Goal: Information Seeking & Learning: Find specific fact

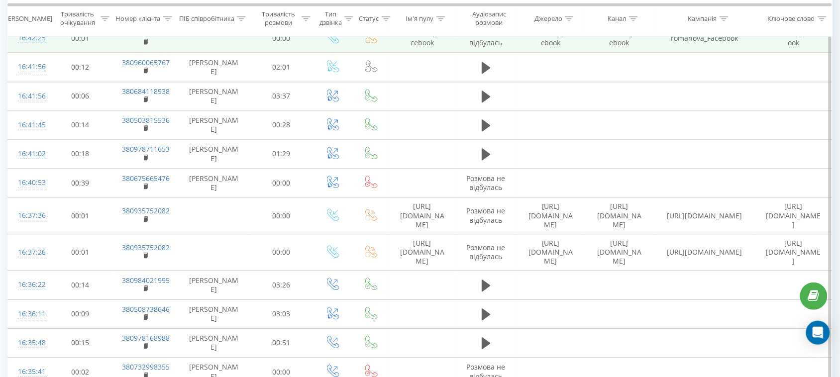
scroll to position [513, 0]
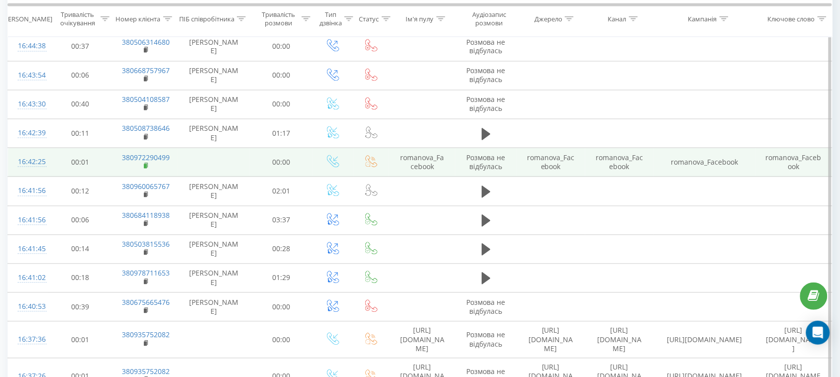
click at [145, 165] on icon at bounding box center [146, 166] width 5 height 7
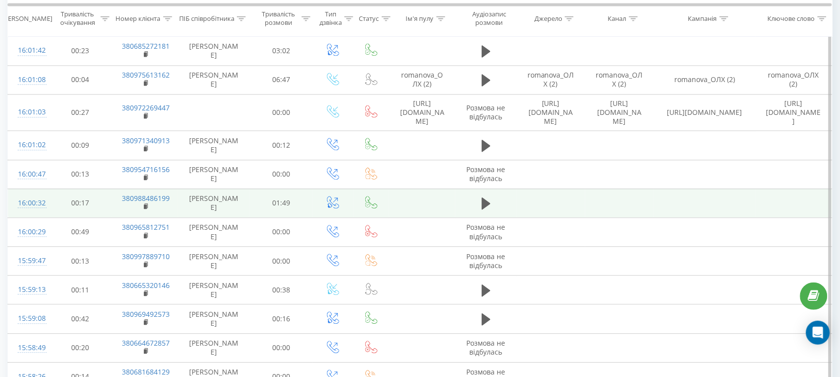
scroll to position [3056, 0]
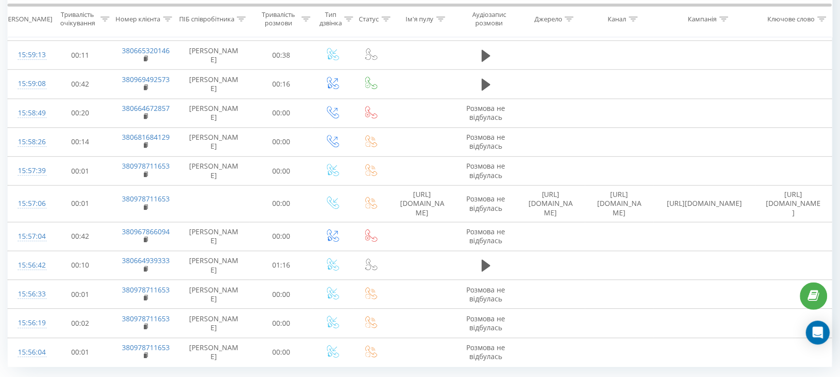
drag, startPoint x: 683, startPoint y: 359, endPoint x: 587, endPoint y: 384, distance: 99.4
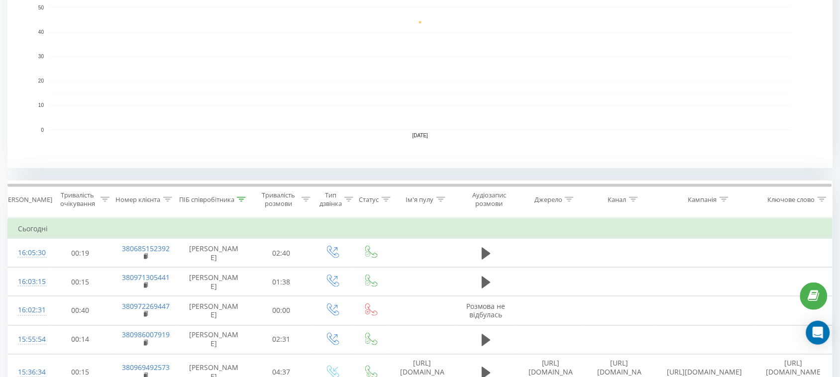
click at [241, 204] on div at bounding box center [241, 200] width 9 height 8
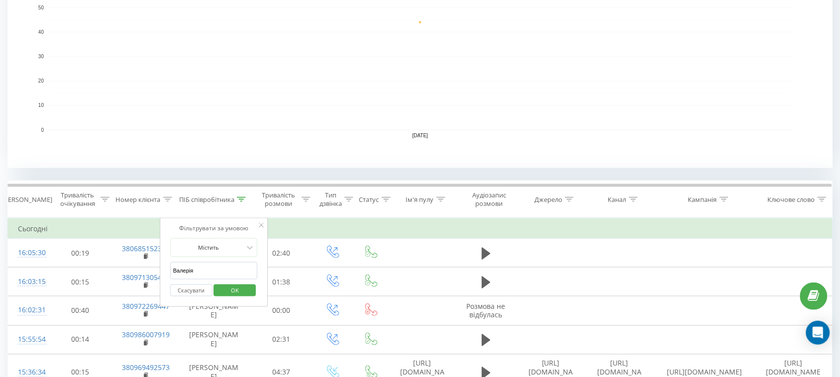
click at [242, 287] on span "OK" at bounding box center [235, 290] width 28 height 15
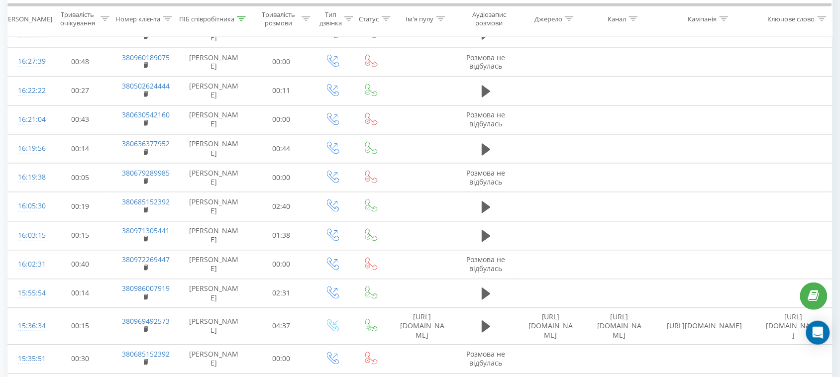
scroll to position [249, 0]
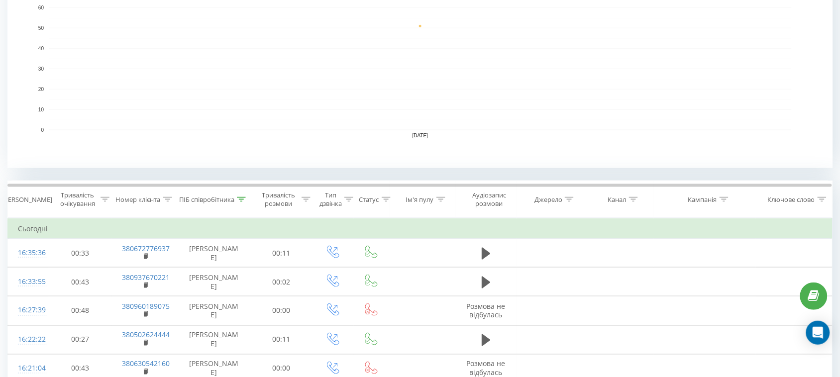
click at [242, 203] on div at bounding box center [241, 200] width 9 height 8
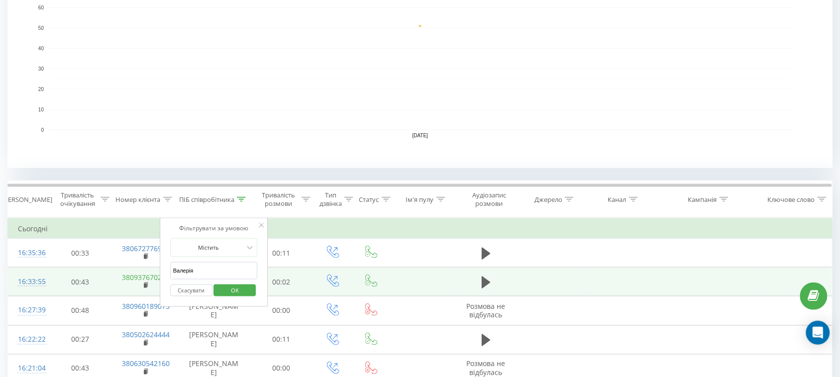
drag, startPoint x: 215, startPoint y: 272, endPoint x: 138, endPoint y: 278, distance: 76.9
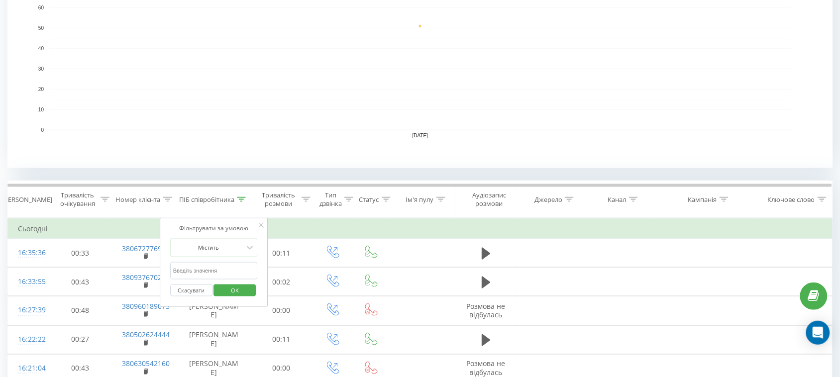
click at [205, 280] on div "Скасувати OK" at bounding box center [214, 291] width 88 height 22
drag, startPoint x: 208, startPoint y: 274, endPoint x: 210, endPoint y: 264, distance: 10.2
click at [208, 274] on input "text" at bounding box center [214, 270] width 88 height 17
type input "тамара"
click at [241, 293] on span "OK" at bounding box center [235, 290] width 28 height 15
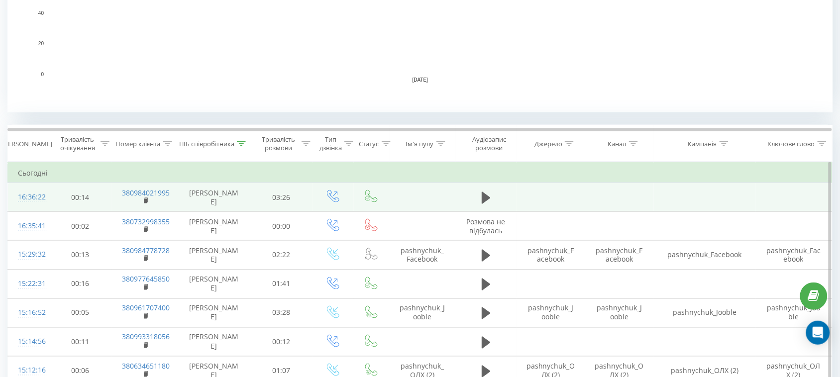
scroll to position [373, 0]
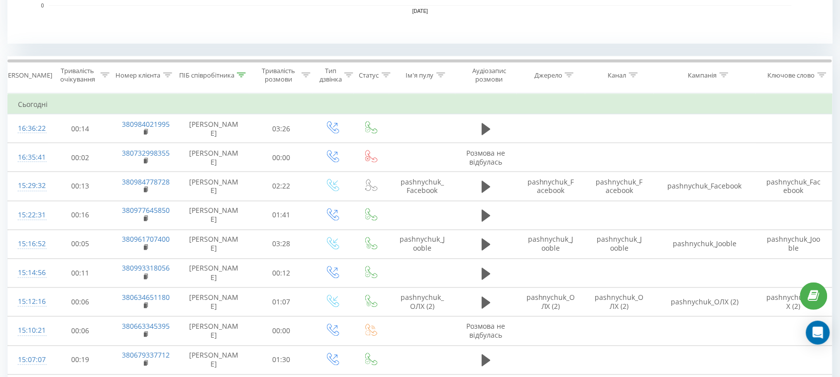
click at [240, 73] on icon at bounding box center [241, 75] width 9 height 5
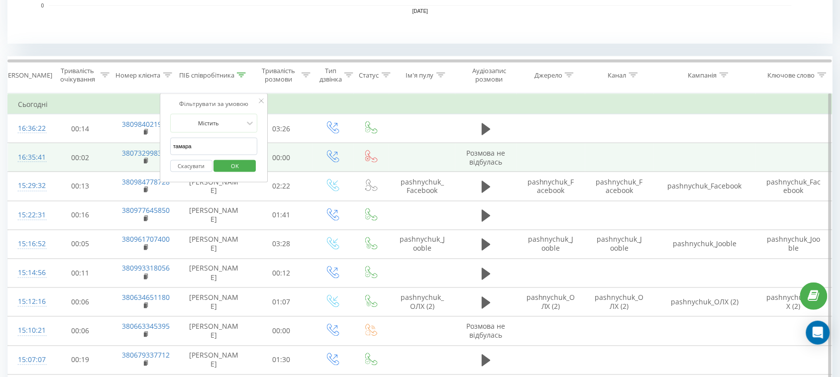
drag, startPoint x: 230, startPoint y: 145, endPoint x: 147, endPoint y: 146, distance: 83.1
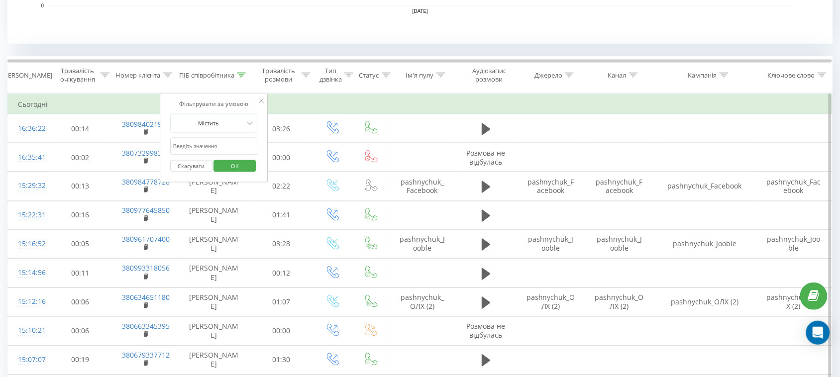
click at [192, 156] on div "Скасувати OK" at bounding box center [214, 166] width 88 height 22
click at [196, 150] on input "text" at bounding box center [214, 146] width 88 height 17
type input "Косяк"
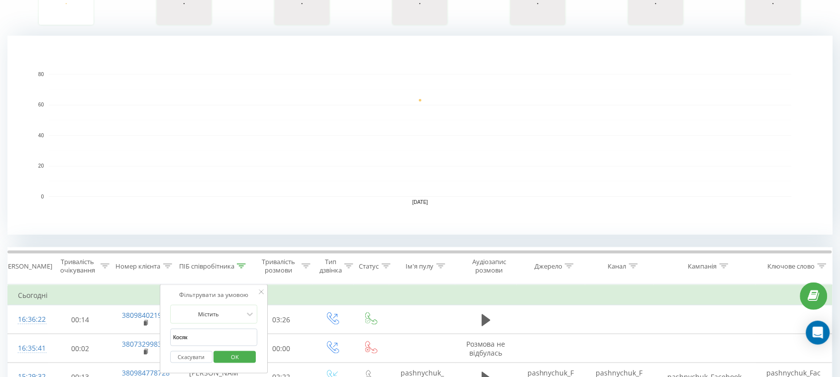
scroll to position [249, 0]
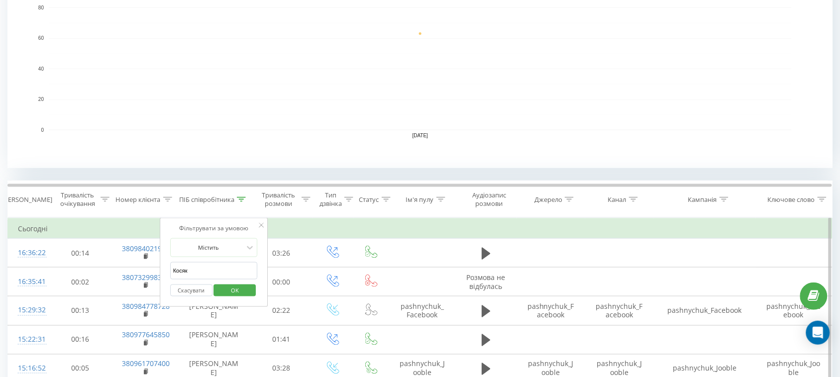
click at [240, 293] on span "OK" at bounding box center [235, 290] width 28 height 15
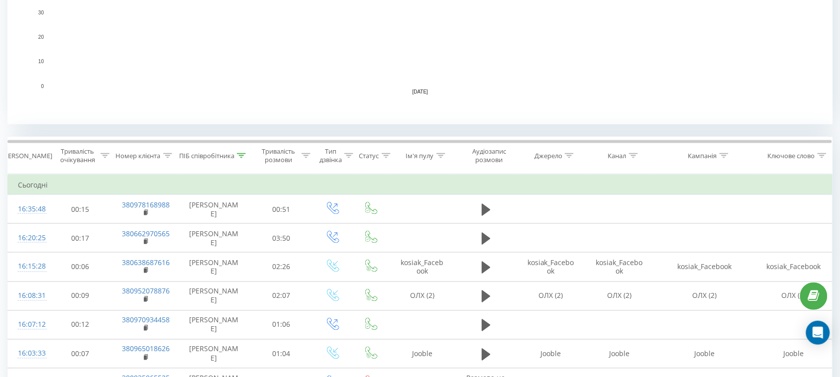
scroll to position [311, 0]
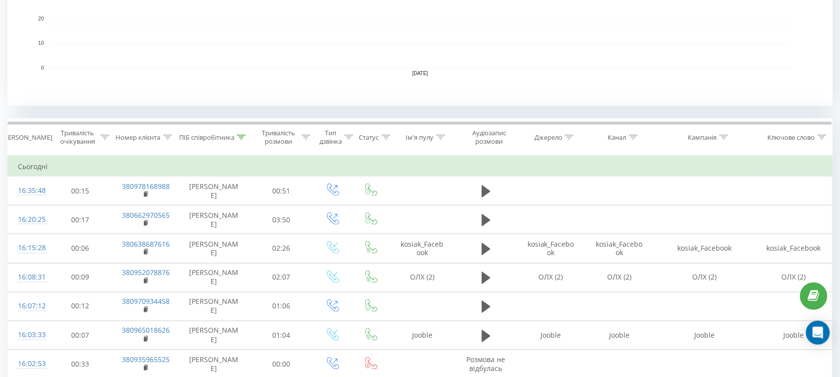
click at [240, 137] on icon at bounding box center [241, 137] width 9 height 5
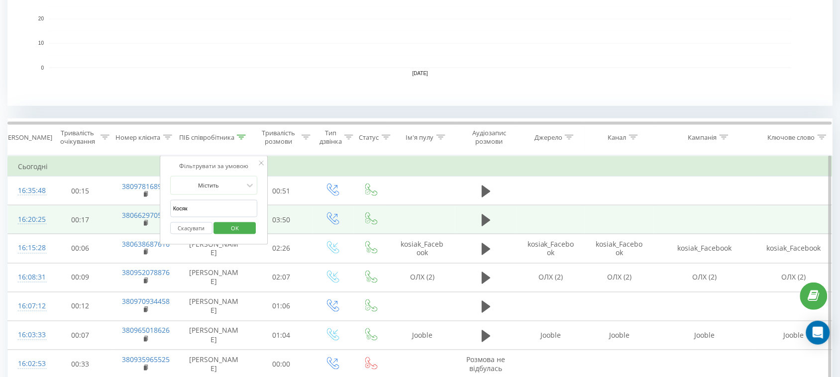
drag, startPoint x: 239, startPoint y: 210, endPoint x: 142, endPoint y: 207, distance: 97.1
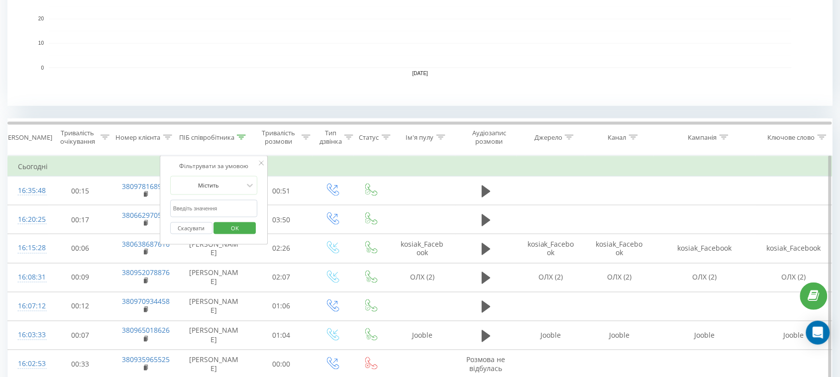
click at [182, 210] on input "text" at bounding box center [214, 208] width 88 height 17
type input "романова"
click at [236, 229] on span "OK" at bounding box center [235, 228] width 28 height 15
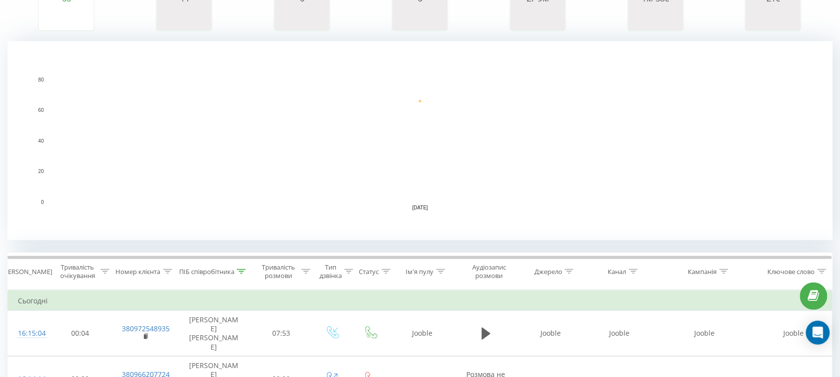
scroll to position [249, 0]
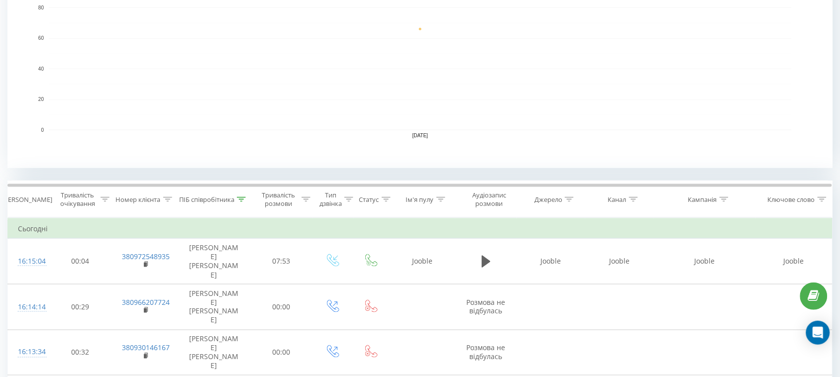
click at [242, 201] on icon at bounding box center [241, 199] width 9 height 5
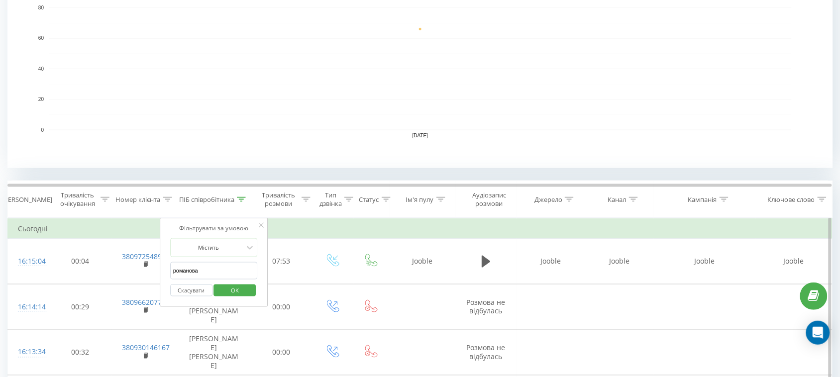
click at [242, 297] on span "OK" at bounding box center [235, 290] width 28 height 15
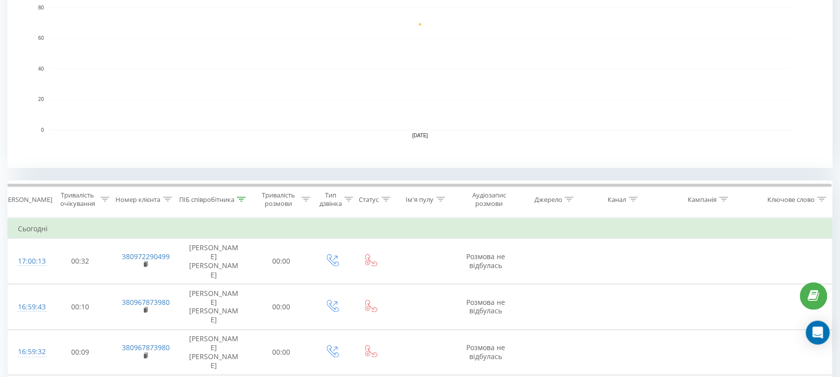
click at [241, 202] on icon at bounding box center [241, 199] width 9 height 5
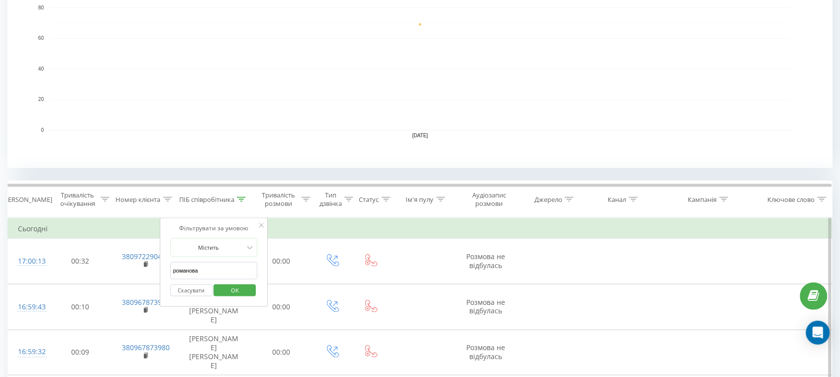
click at [227, 285] on span "OK" at bounding box center [235, 290] width 28 height 15
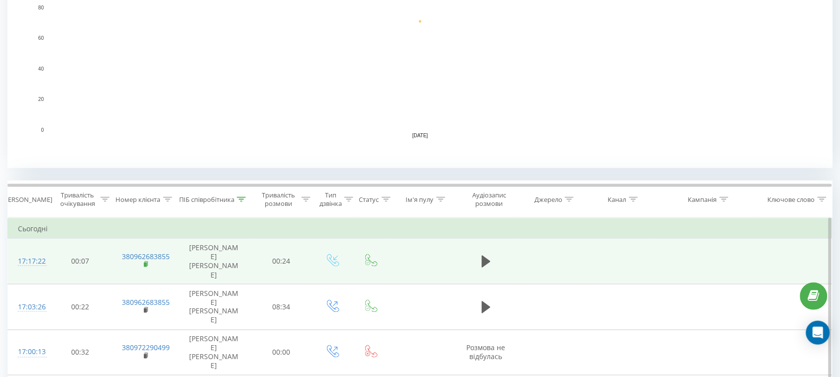
click at [147, 263] on rect at bounding box center [145, 265] width 3 height 4
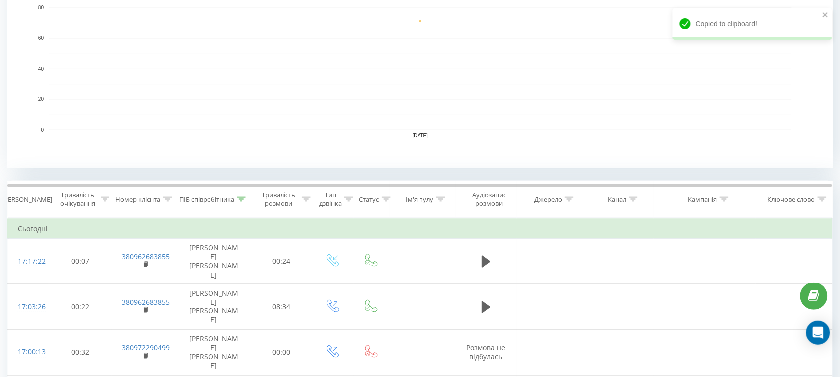
click at [237, 201] on icon at bounding box center [241, 199] width 9 height 5
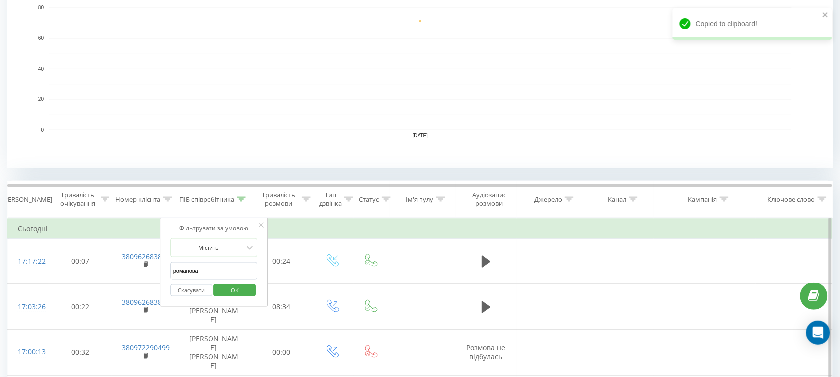
click at [220, 291] on button "OK" at bounding box center [235, 291] width 42 height 12
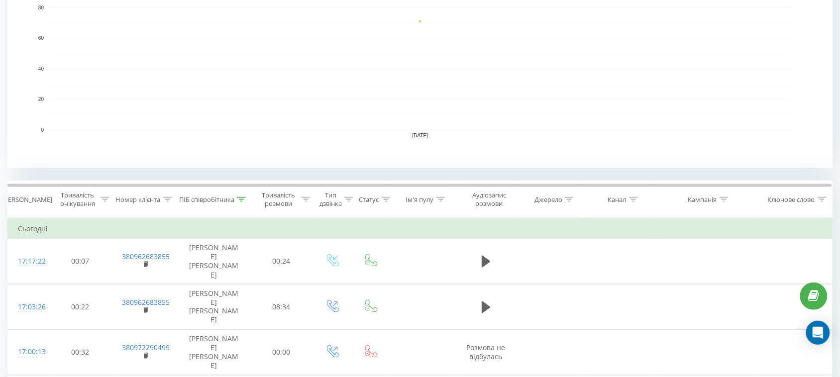
click at [242, 205] on th "ПІБ співробітника" at bounding box center [213, 199] width 71 height 37
click at [236, 202] on div "ПІБ співробітника" at bounding box center [212, 200] width 67 height 8
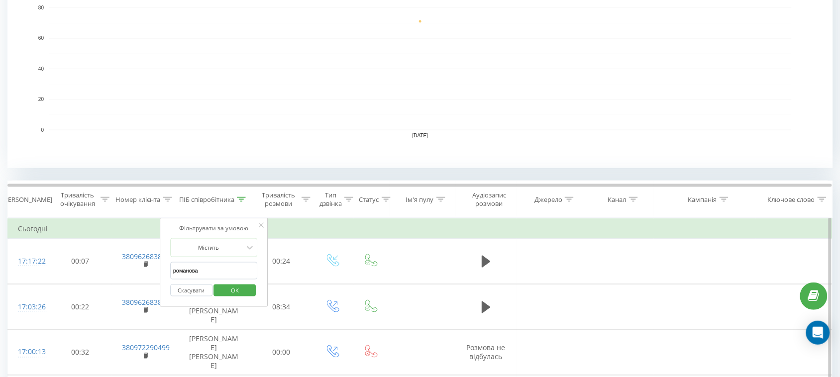
drag, startPoint x: 220, startPoint y: 276, endPoint x: 103, endPoint y: 230, distance: 125.6
click at [200, 275] on input "text" at bounding box center [214, 270] width 88 height 17
type input "Валерія"
click at [246, 294] on span "OK" at bounding box center [235, 290] width 28 height 15
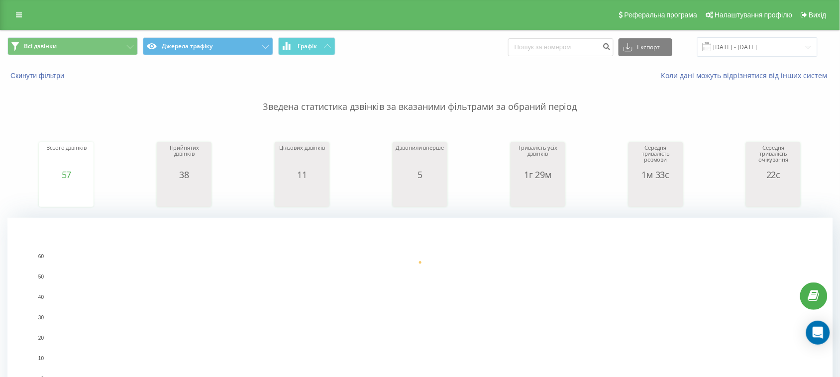
scroll to position [311, 0]
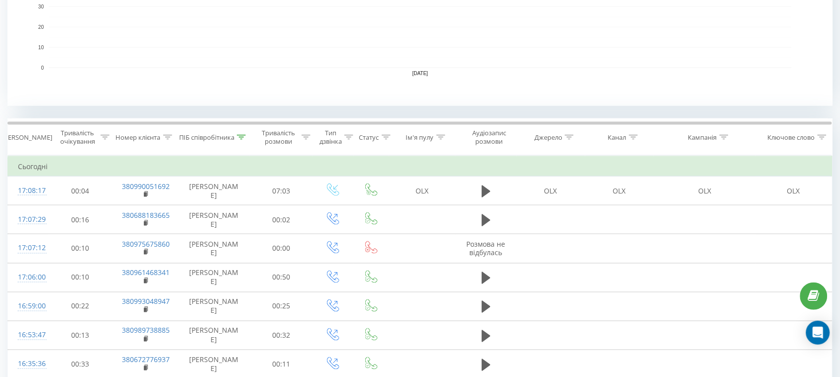
click at [244, 139] on icon at bounding box center [241, 137] width 9 height 5
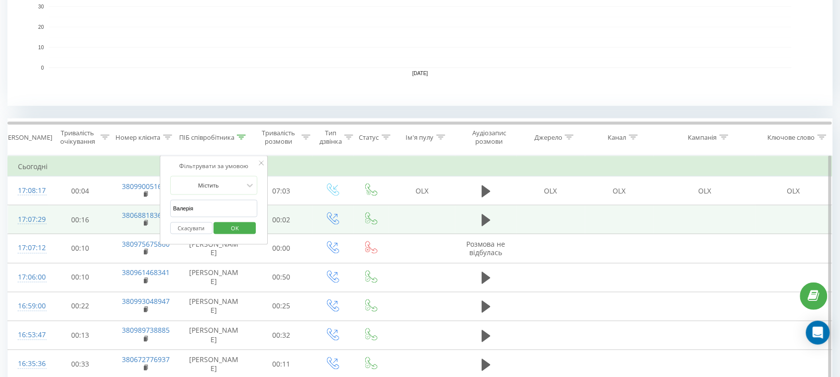
drag, startPoint x: 230, startPoint y: 205, endPoint x: 108, endPoint y: 211, distance: 122.6
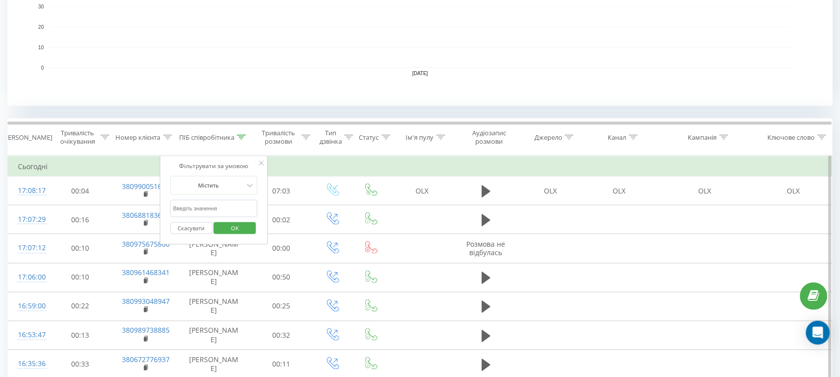
click at [195, 210] on input "text" at bounding box center [214, 208] width 88 height 17
type input "тамара"
click at [242, 223] on span "OK" at bounding box center [235, 228] width 28 height 15
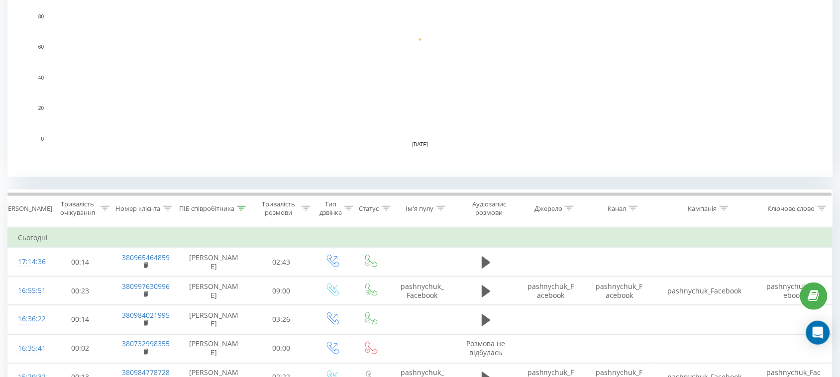
scroll to position [249, 0]
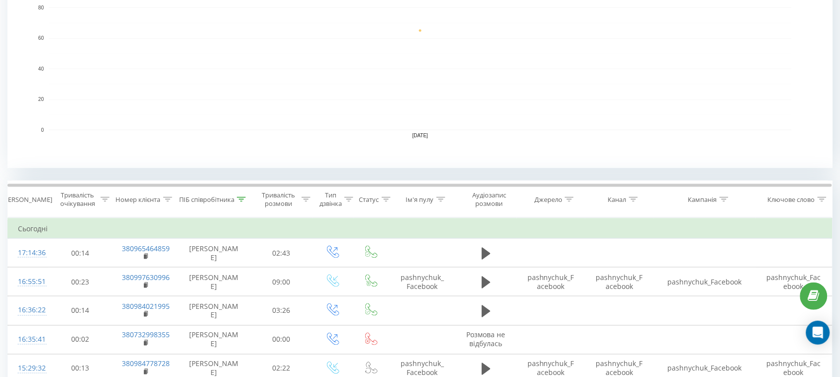
click at [242, 196] on div at bounding box center [241, 200] width 9 height 8
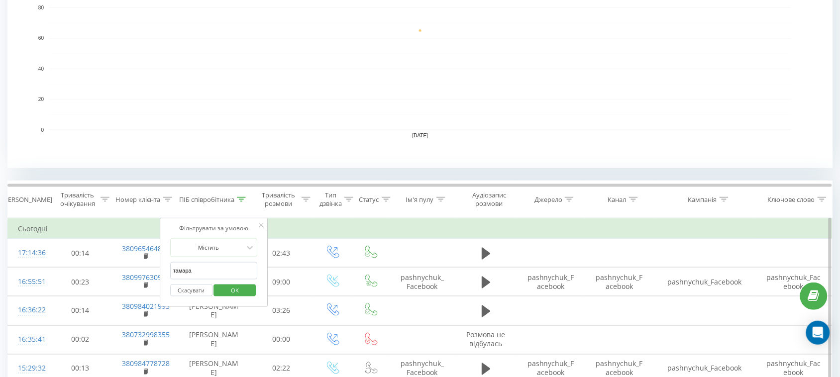
drag, startPoint x: 235, startPoint y: 272, endPoint x: 160, endPoint y: 270, distance: 75.2
click at [160, 272] on div "Фільтрувати за умовою Містить тамара Скасувати OK" at bounding box center [214, 263] width 109 height 90
click at [220, 277] on input "text" at bounding box center [214, 270] width 88 height 17
type input "Косяк"
click at [240, 290] on span "OK" at bounding box center [235, 290] width 28 height 15
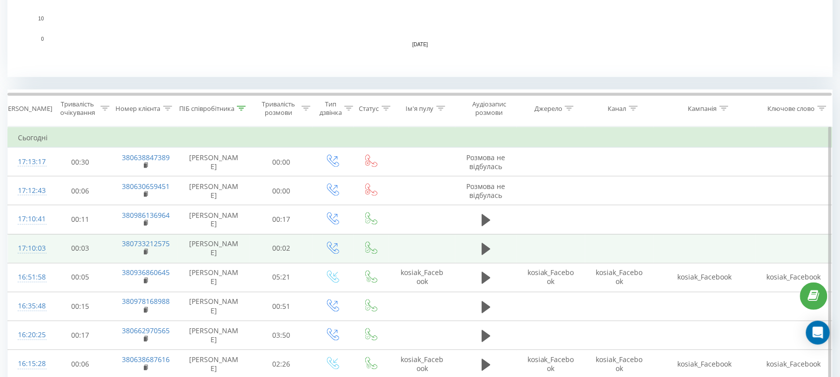
scroll to position [373, 0]
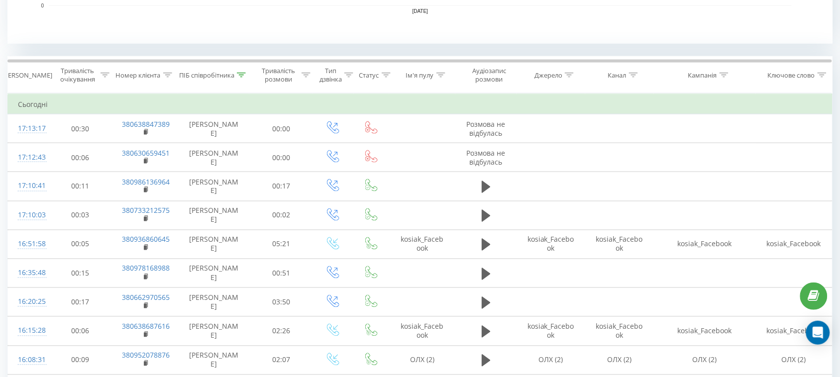
click at [245, 77] on icon at bounding box center [241, 75] width 9 height 5
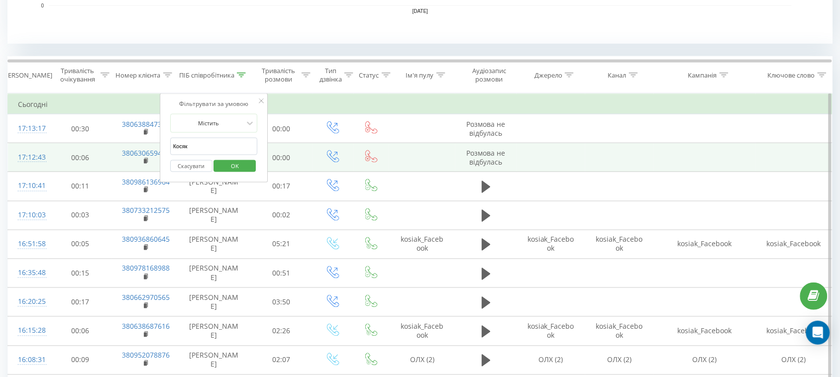
drag, startPoint x: 217, startPoint y: 156, endPoint x: 109, endPoint y: 157, distance: 108.5
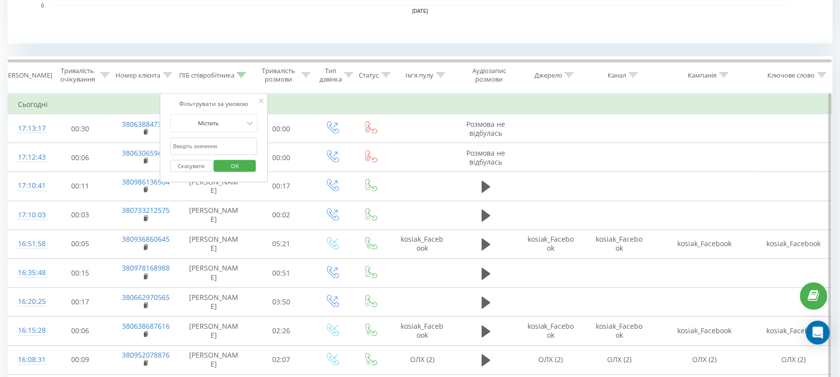
click at [197, 147] on input "text" at bounding box center [214, 146] width 88 height 17
type input "романова"
click at [235, 167] on span "OK" at bounding box center [235, 165] width 28 height 15
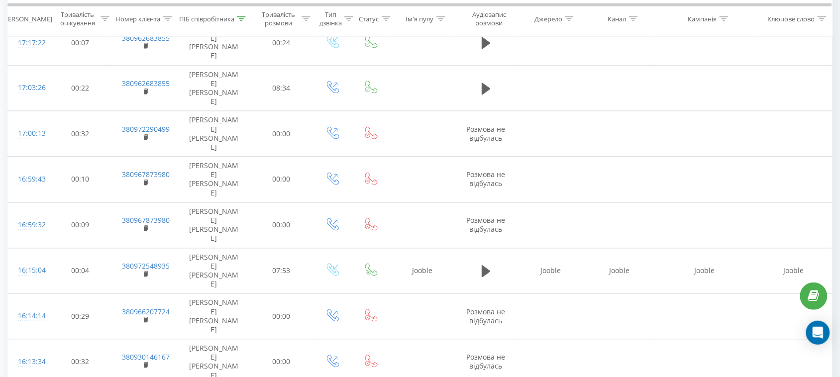
scroll to position [264, 0]
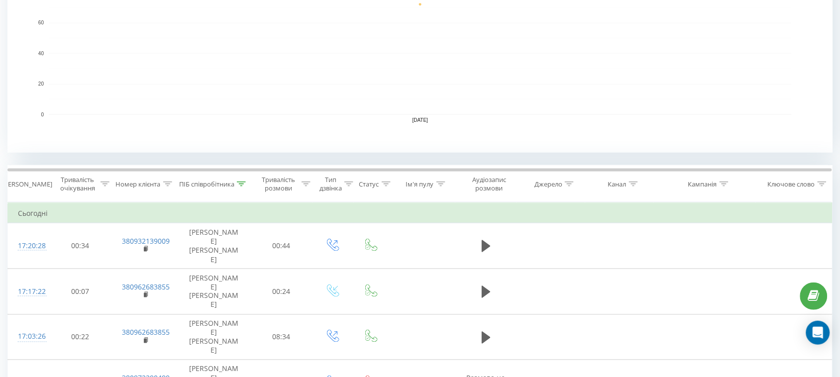
click at [244, 182] on icon at bounding box center [241, 184] width 9 height 5
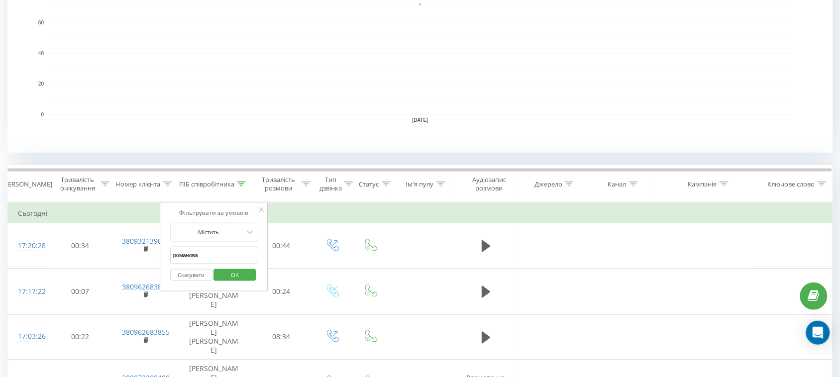
click at [250, 279] on button "OK" at bounding box center [235, 275] width 42 height 12
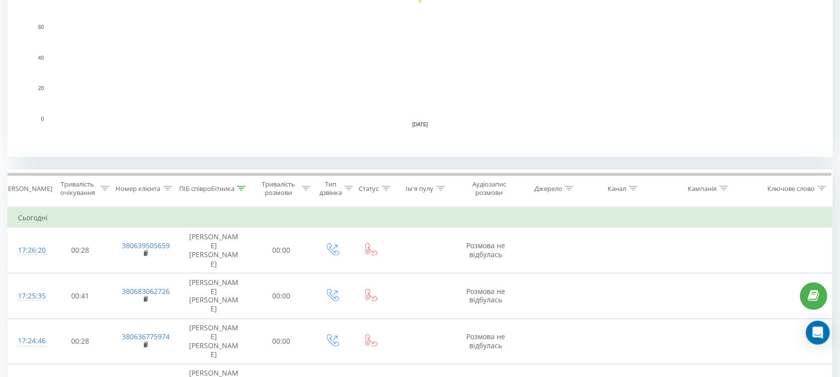
scroll to position [311, 0]
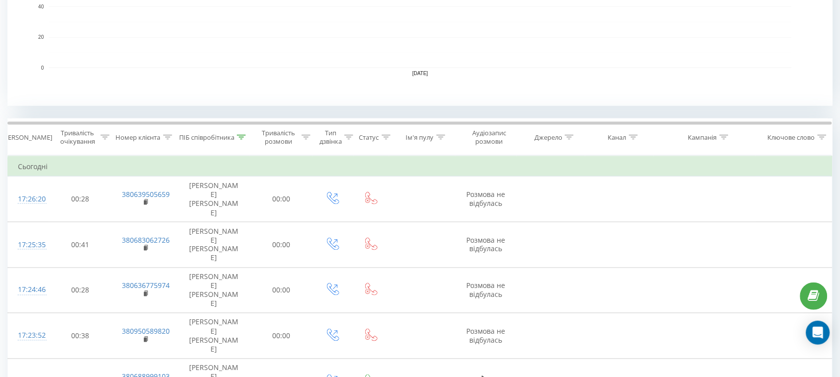
click at [242, 138] on icon at bounding box center [241, 137] width 9 height 5
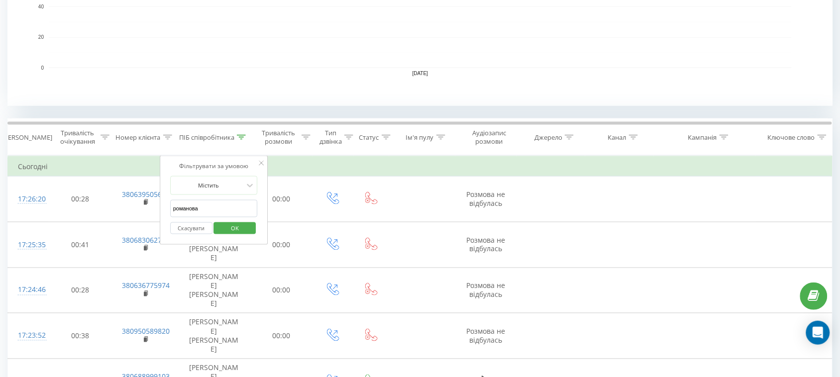
click at [249, 229] on button "OK" at bounding box center [235, 229] width 42 height 12
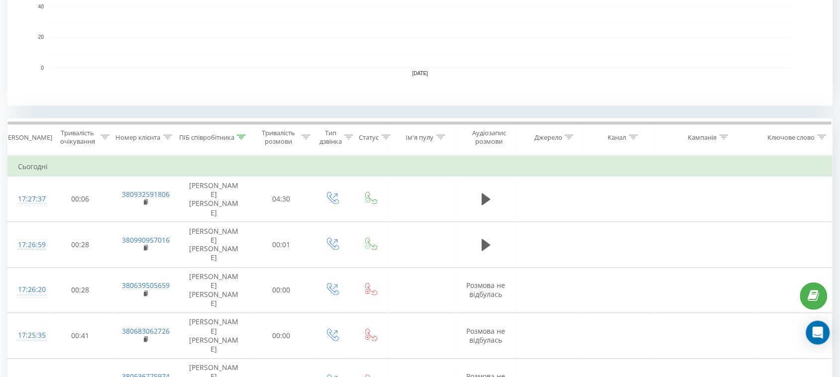
click at [244, 133] on div at bounding box center [241, 137] width 9 height 8
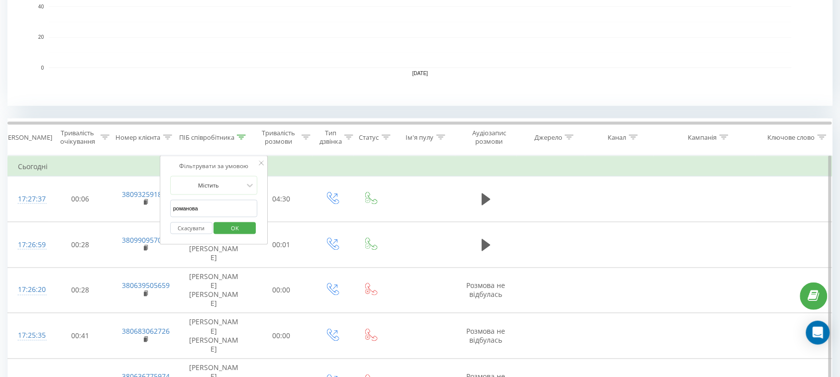
click at [238, 230] on span "OK" at bounding box center [235, 228] width 28 height 15
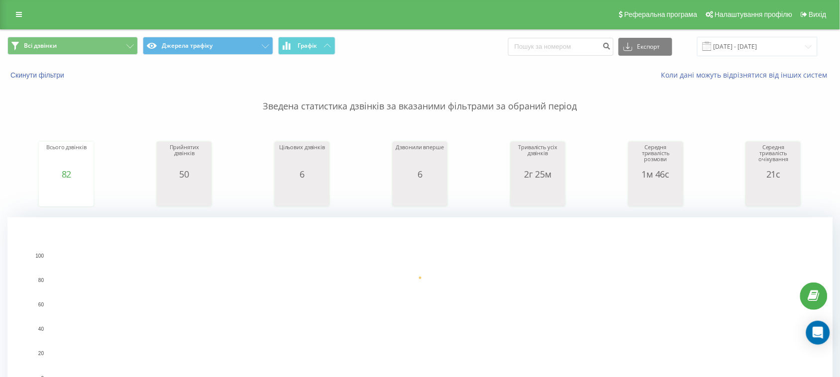
scroll to position [0, 0]
